Goal: Obtain resource: Obtain resource

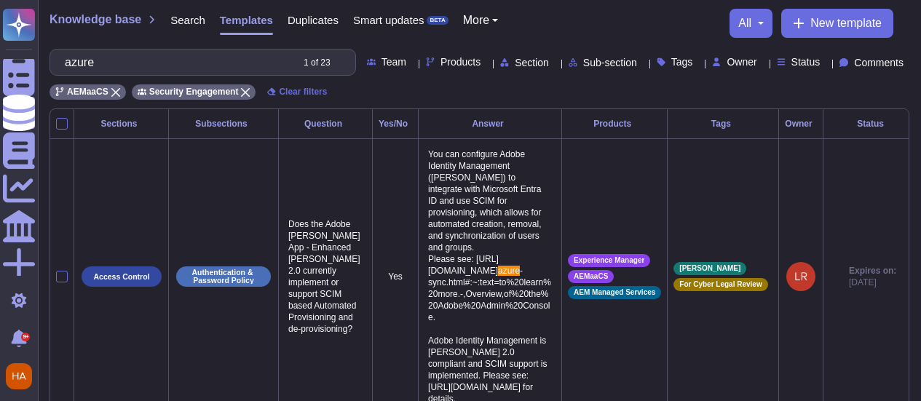
scroll to position [103, 0]
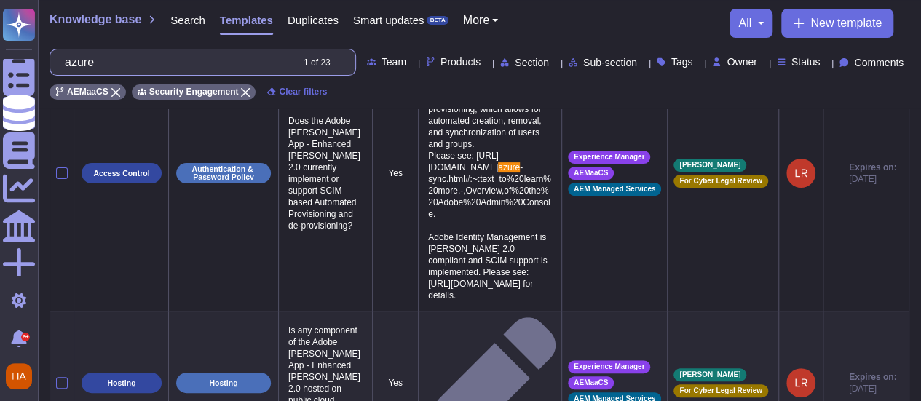
click at [133, 60] on input "azure" at bounding box center [174, 62] width 233 height 25
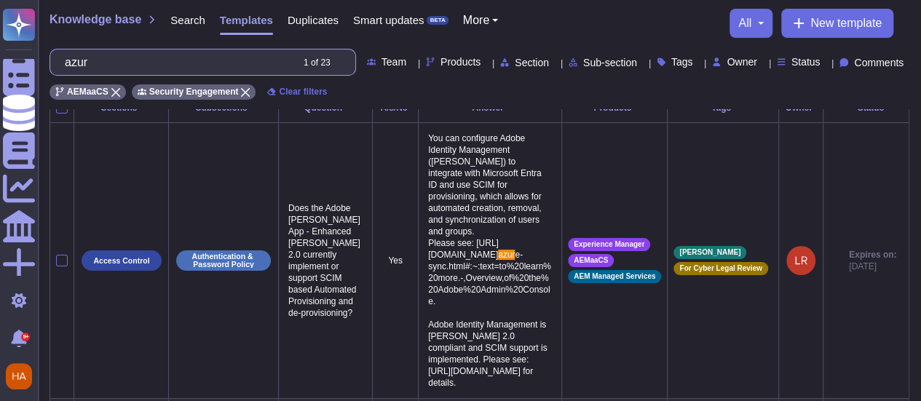
scroll to position [1, 0]
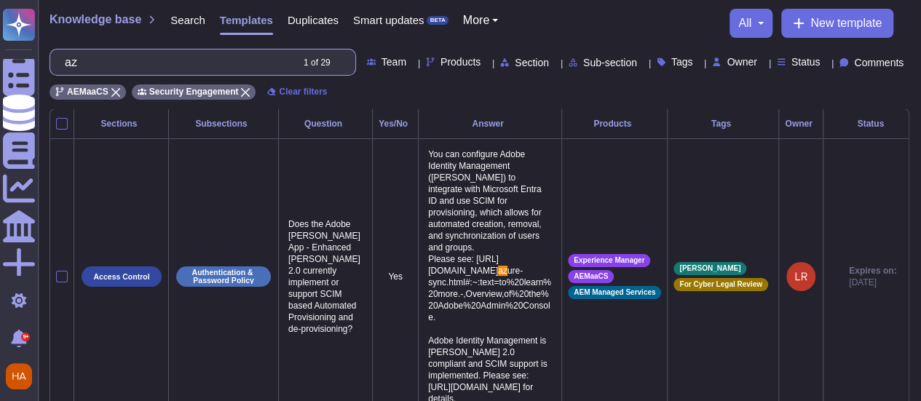
type input "a"
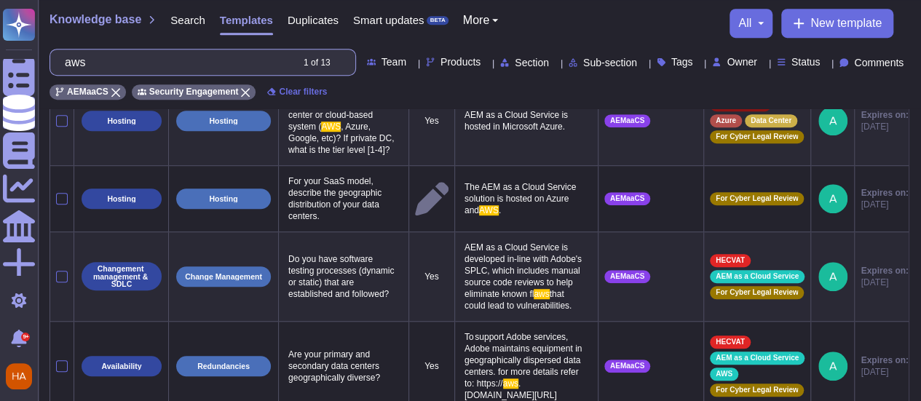
scroll to position [435, 0]
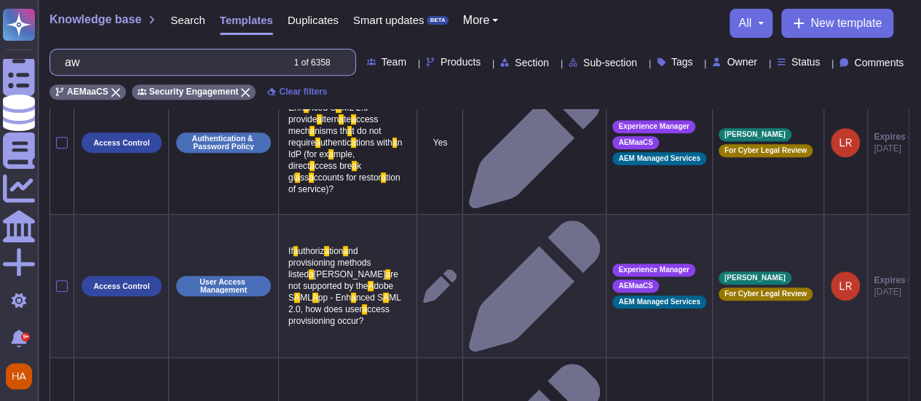
type input "a"
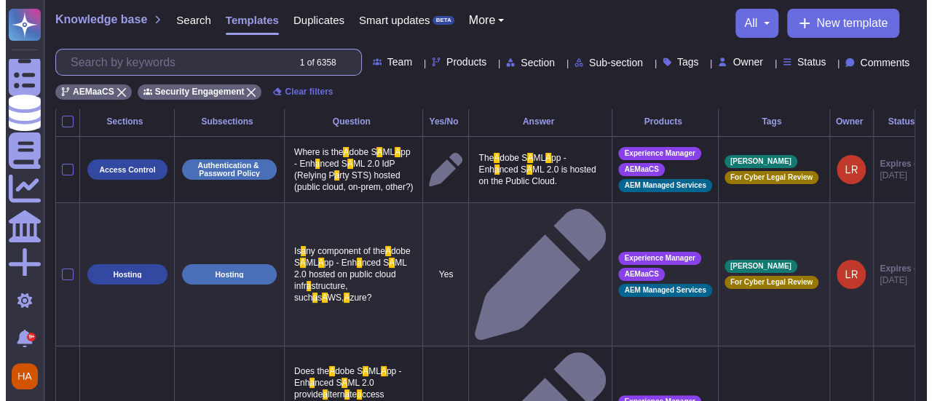
scroll to position [0, 0]
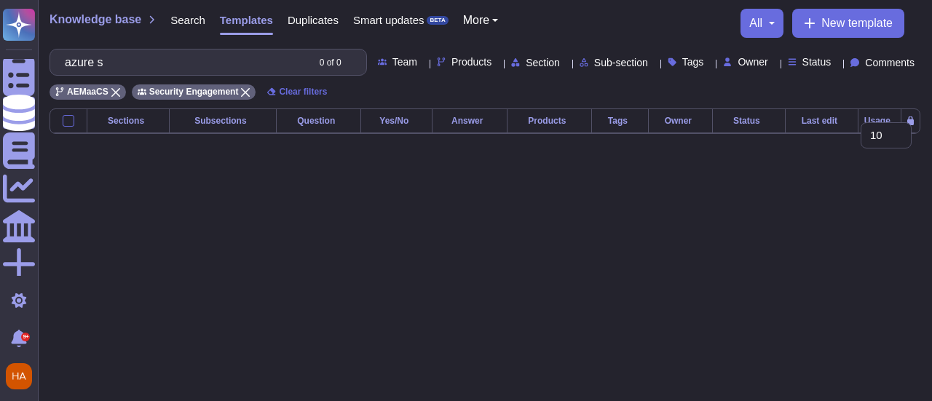
type input "azure s"
click at [190, 22] on span "Search" at bounding box center [187, 20] width 35 height 11
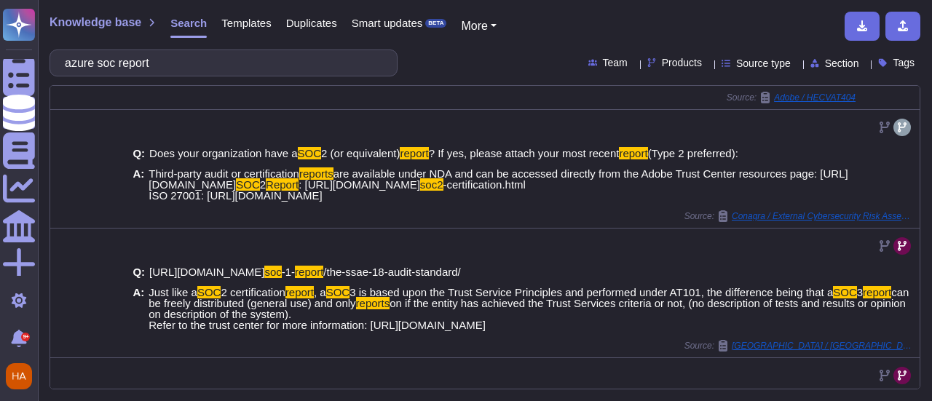
scroll to position [227, 0]
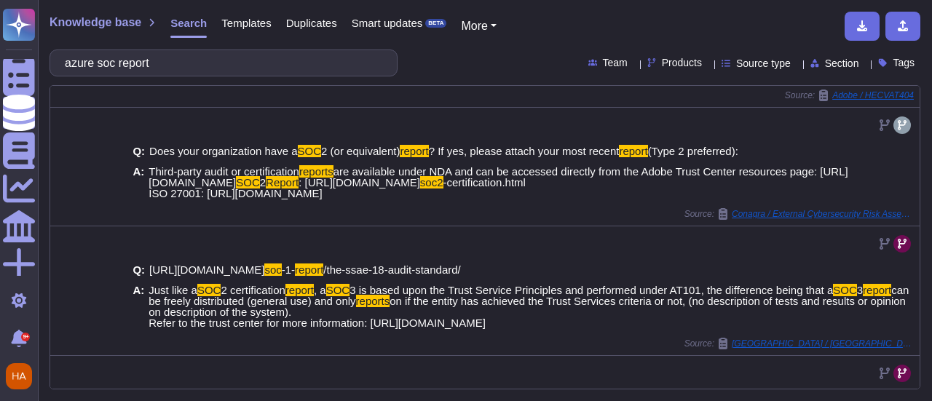
click at [103, 61] on input "azure soc report" at bounding box center [220, 62] width 325 height 25
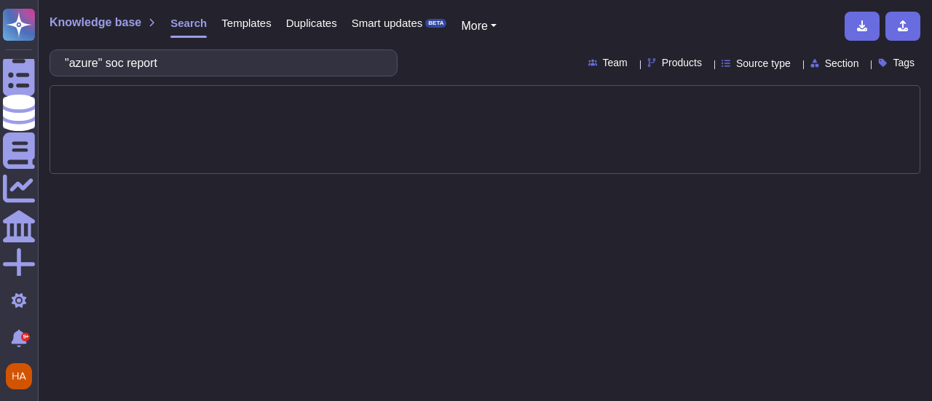
type input ""azure" soc report"
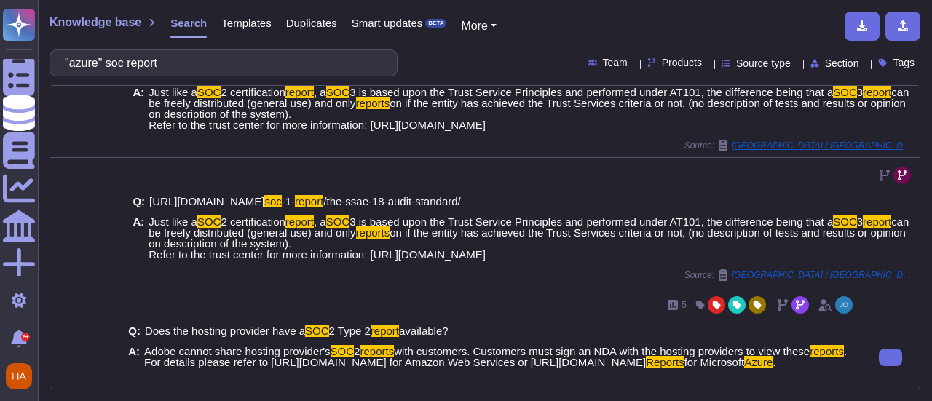
scroll to position [428, 0]
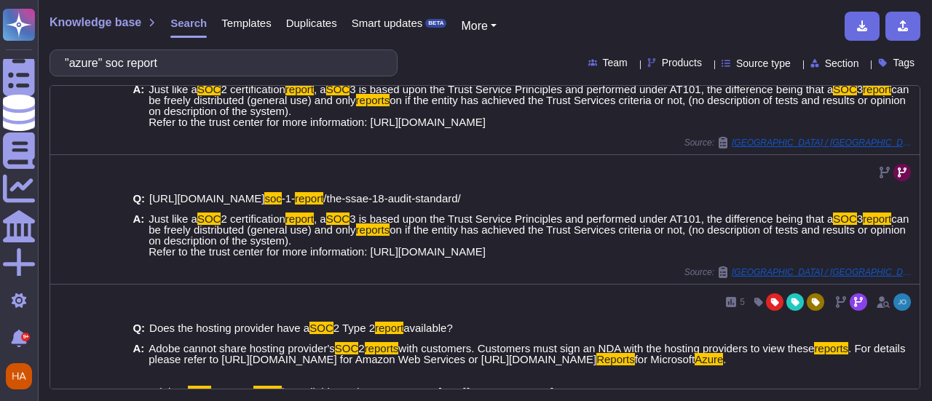
click at [251, 28] on span "Templates" at bounding box center [246, 22] width 50 height 11
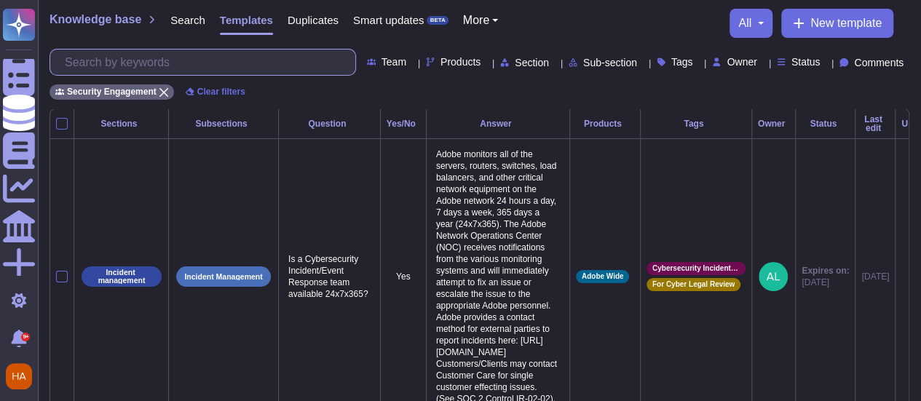
click at [167, 67] on input "text" at bounding box center [207, 62] width 298 height 25
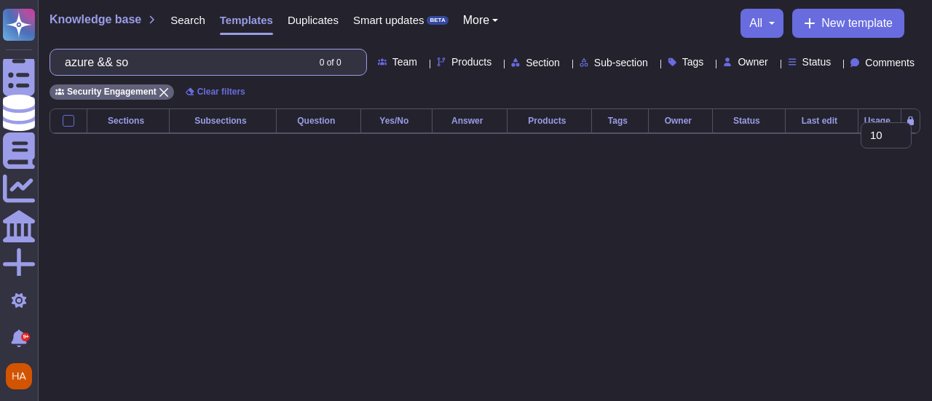
type input "azure && soc"
